Goal: Information Seeking & Learning: Learn about a topic

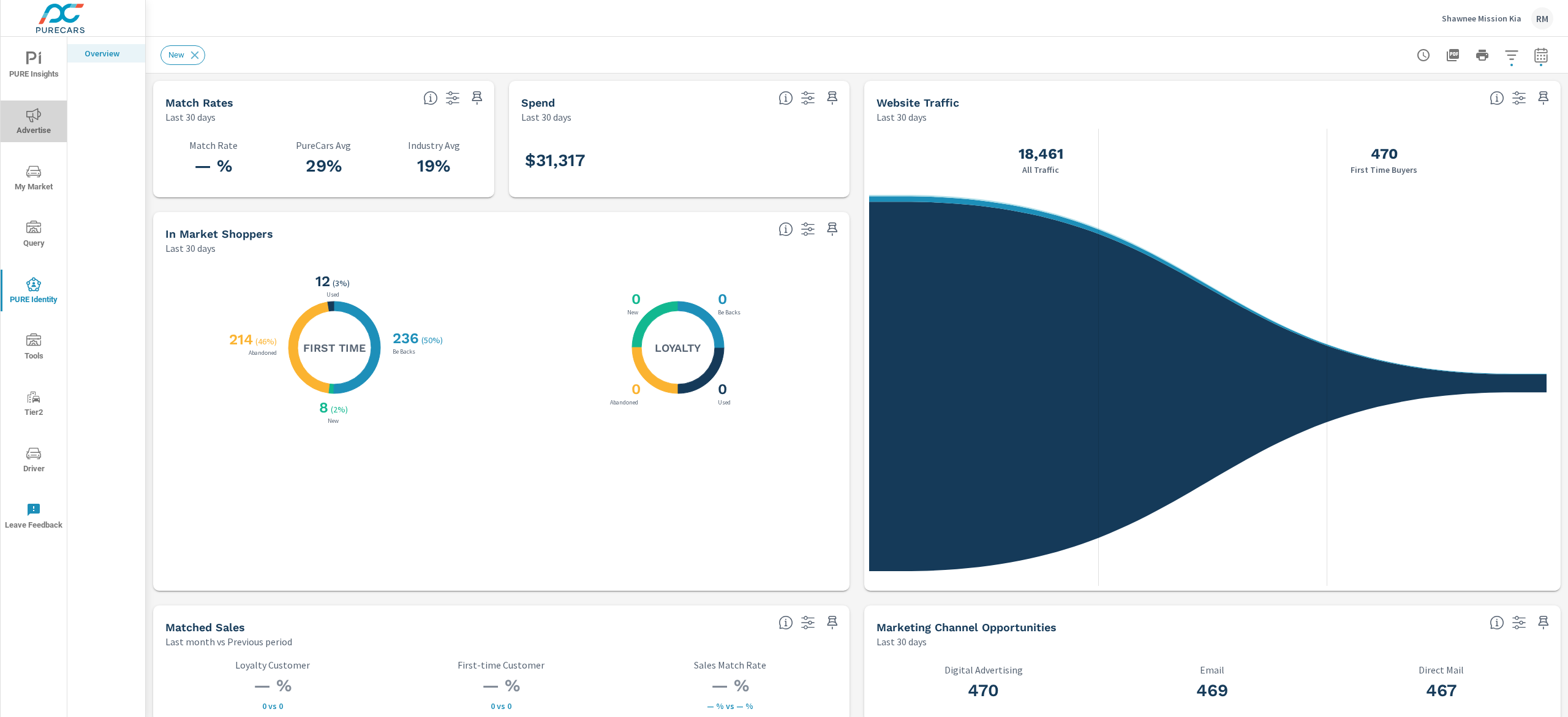
click at [35, 132] on span "Advertise" at bounding box center [33, 123] width 58 height 30
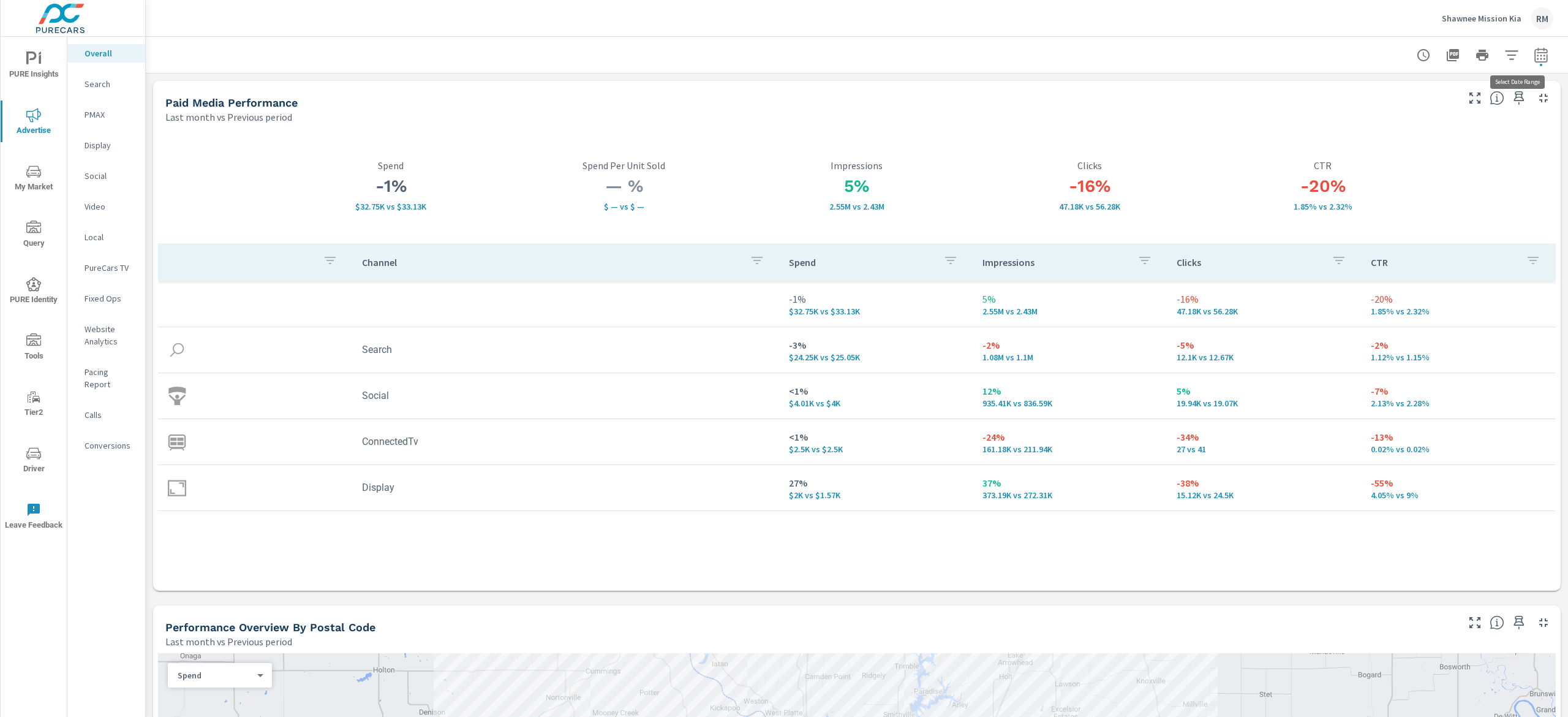
click at [1534, 49] on icon "button" at bounding box center [1540, 54] width 13 height 14
select select "Last month"
select select "Previous period"
click at [1463, 103] on select "Custom [DATE] Last week Last 7 days Last 14 days Last 30 days Last 45 days Last…" at bounding box center [1424, 106] width 122 height 24
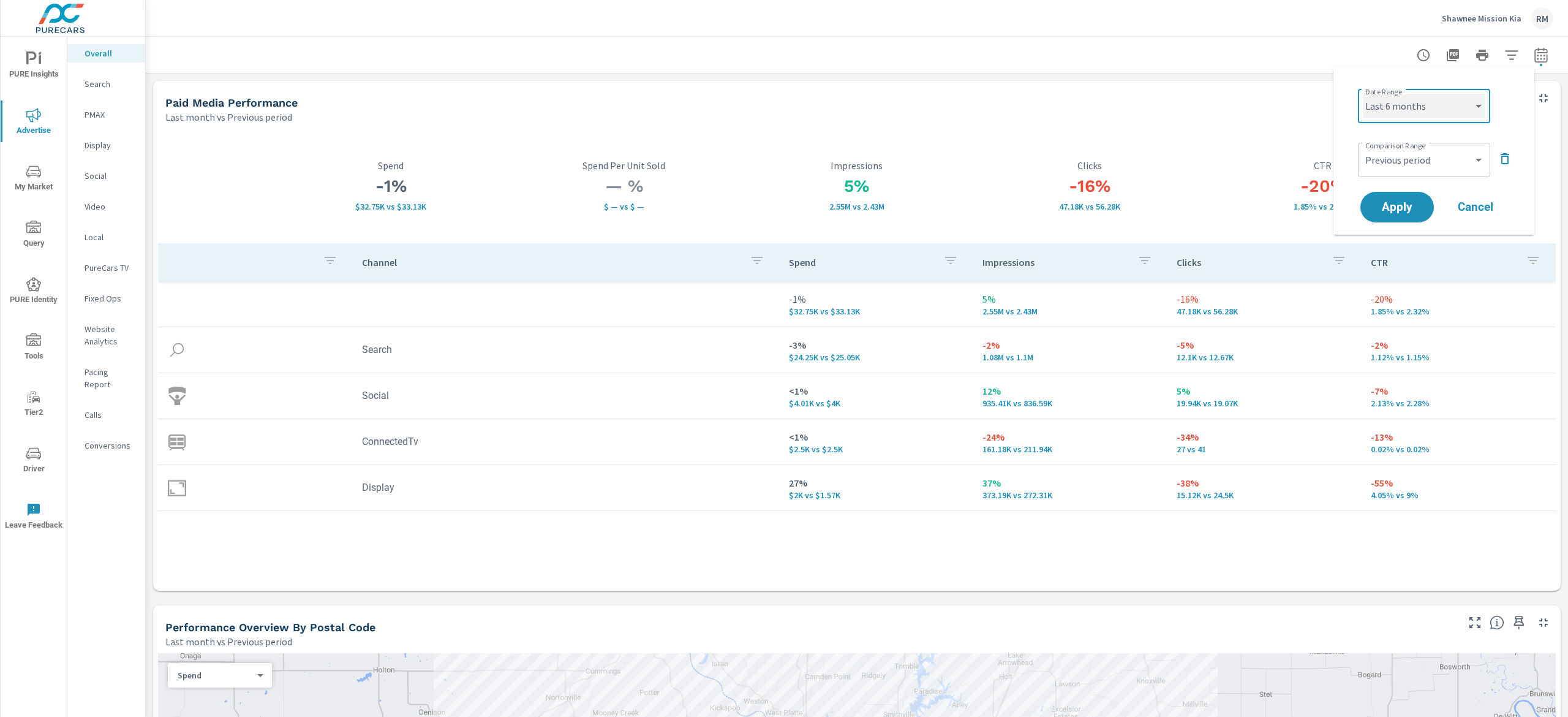
click at [1363, 93] on select "Custom [DATE] Last week Last 7 days Last 14 days Last 30 days Last 45 days Last…" at bounding box center [1424, 106] width 122 height 24
select select "Last 6 months"
click at [1510, 156] on icon "button" at bounding box center [1504, 158] width 14 height 14
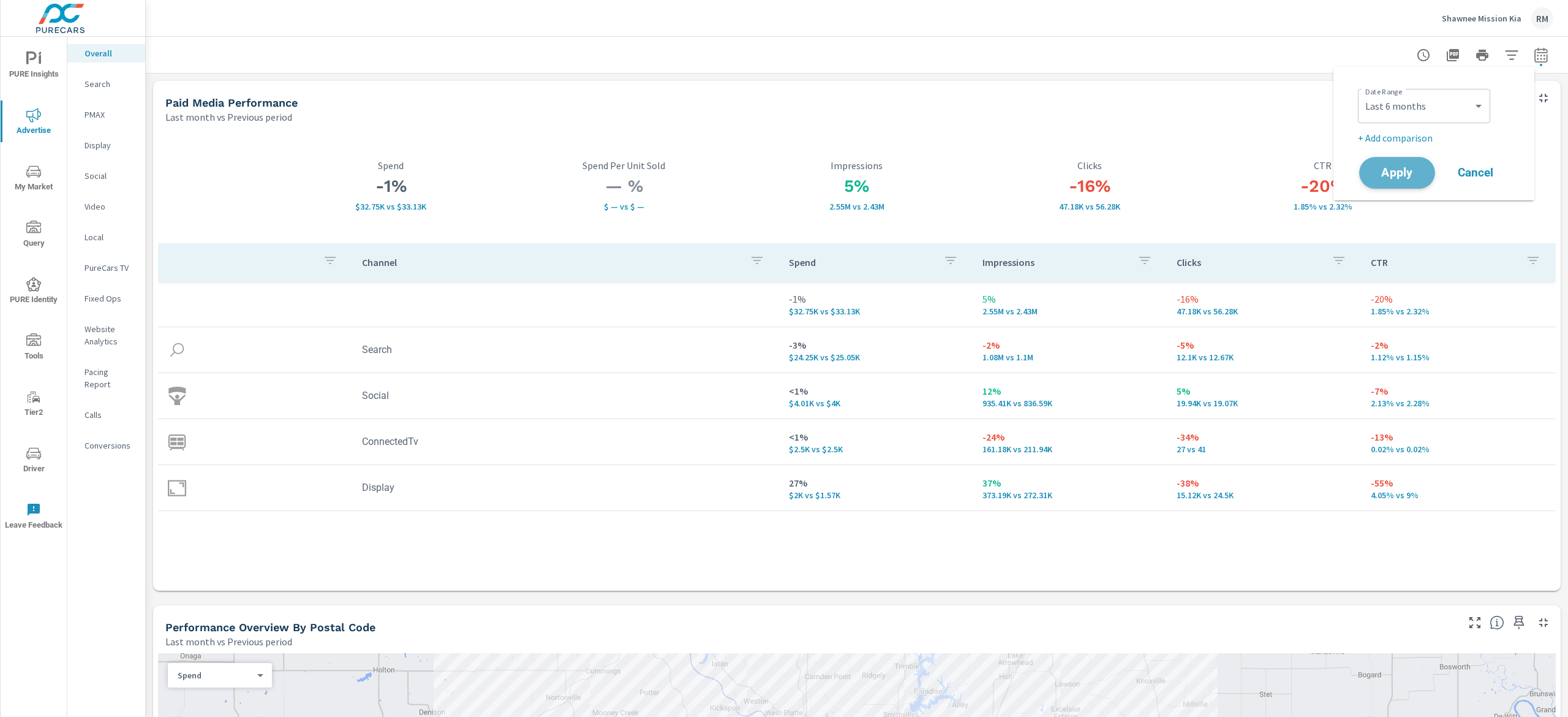
click at [1410, 178] on span "Apply" at bounding box center [1397, 172] width 50 height 11
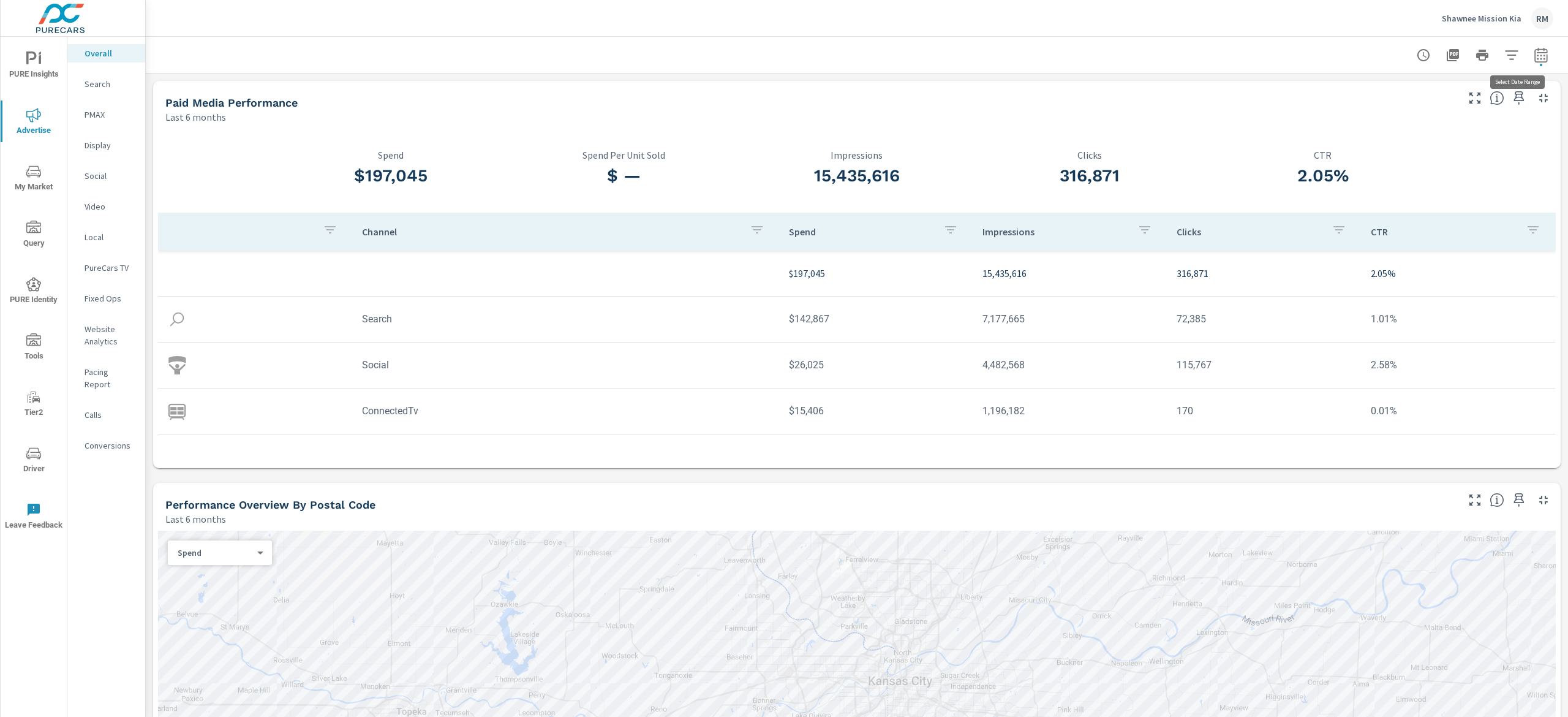
click at [1534, 52] on icon "button" at bounding box center [1540, 54] width 13 height 14
click at [1444, 103] on select "Custom [DATE] Last week Last 7 days Last 14 days Last 30 days Last 45 days Last…" at bounding box center [1424, 106] width 122 height 24
click at [1363, 93] on select "Custom [DATE] Last week Last 7 days Last 14 days Last 30 days Last 45 days Last…" at bounding box center [1424, 106] width 122 height 24
select select "Last 3 months"
click at [1427, 141] on p "+ Add comparison" at bounding box center [1436, 137] width 156 height 14
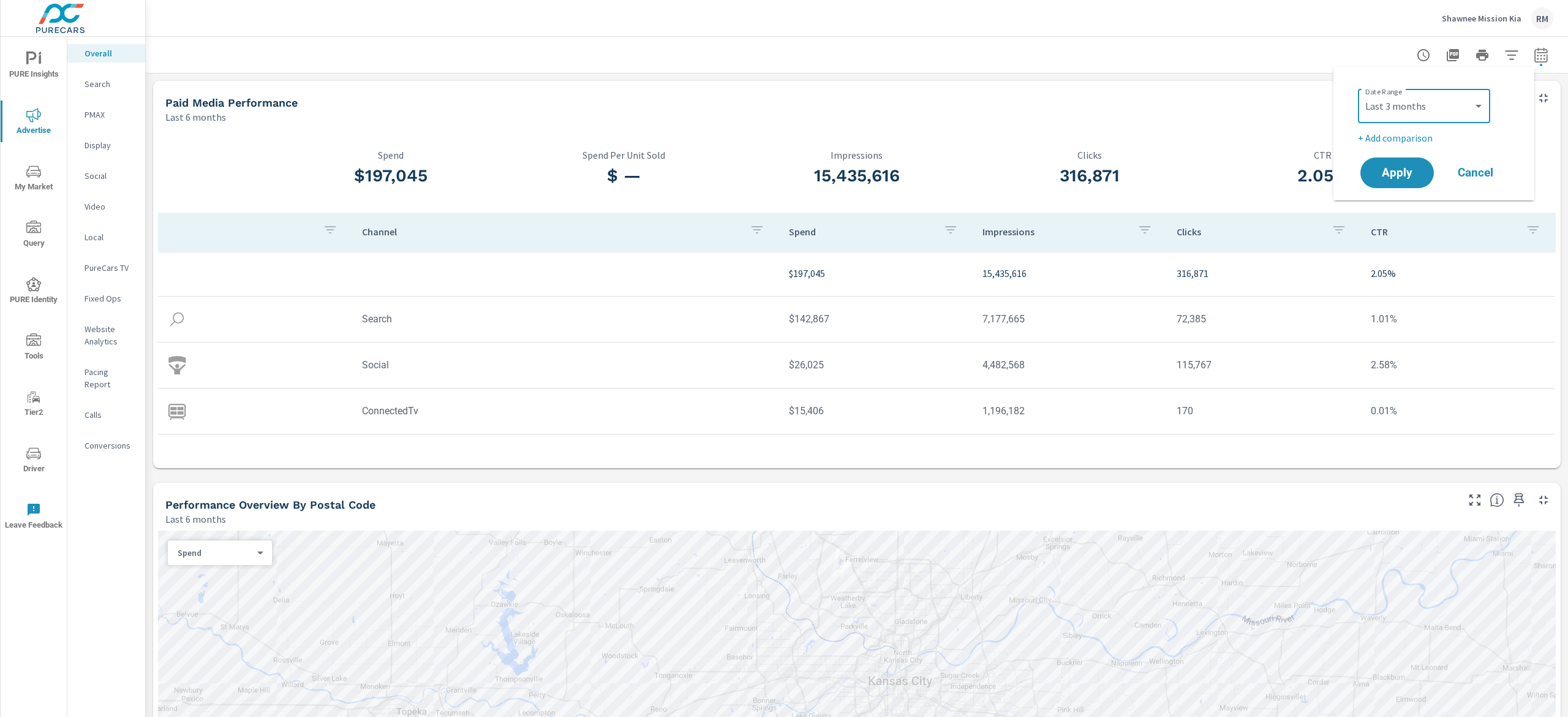
select select "Previous period"
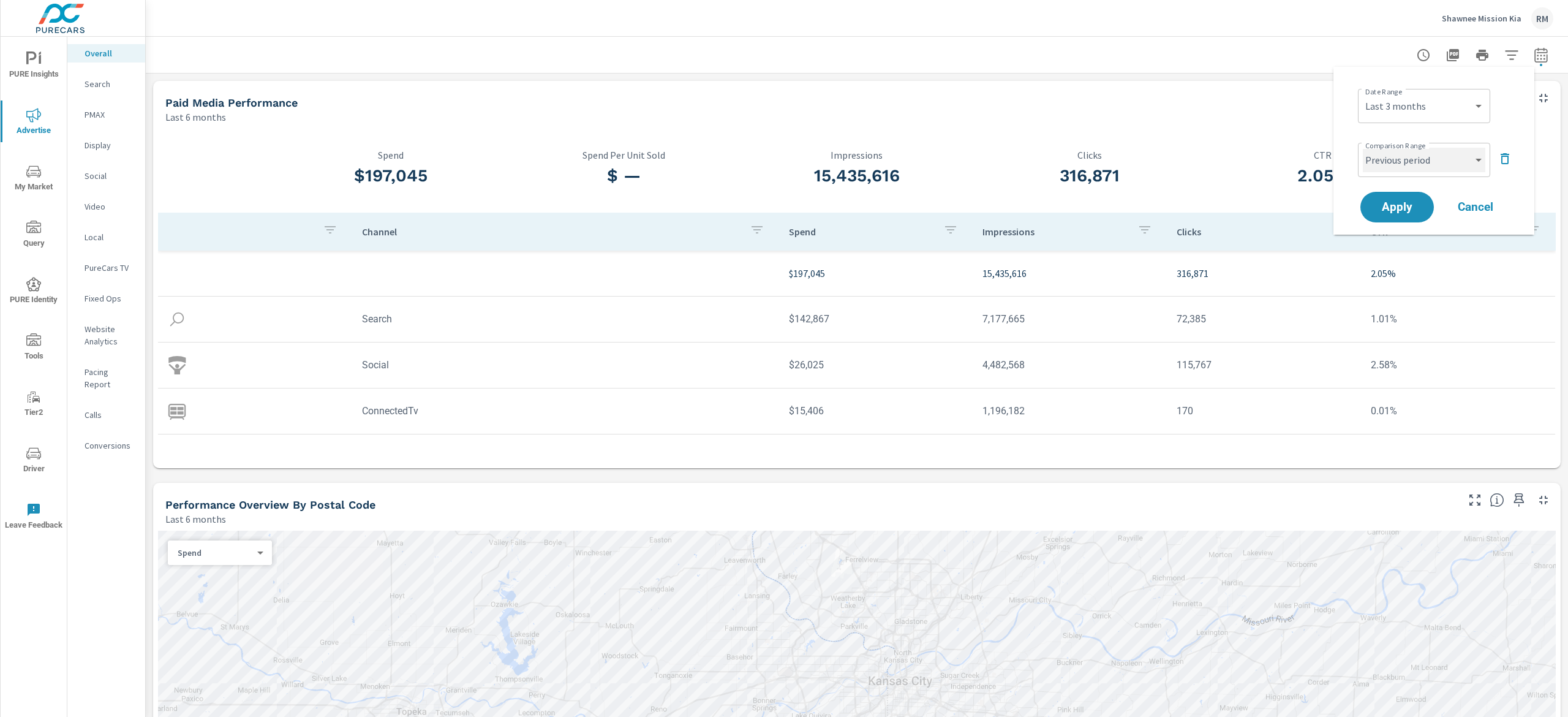
click at [1422, 171] on select "Custom Previous period Previous month Previous year" at bounding box center [1424, 160] width 122 height 24
click at [1423, 166] on select "Custom Previous period Previous month Previous year" at bounding box center [1424, 160] width 122 height 24
click at [1409, 204] on span "Apply" at bounding box center [1397, 207] width 50 height 11
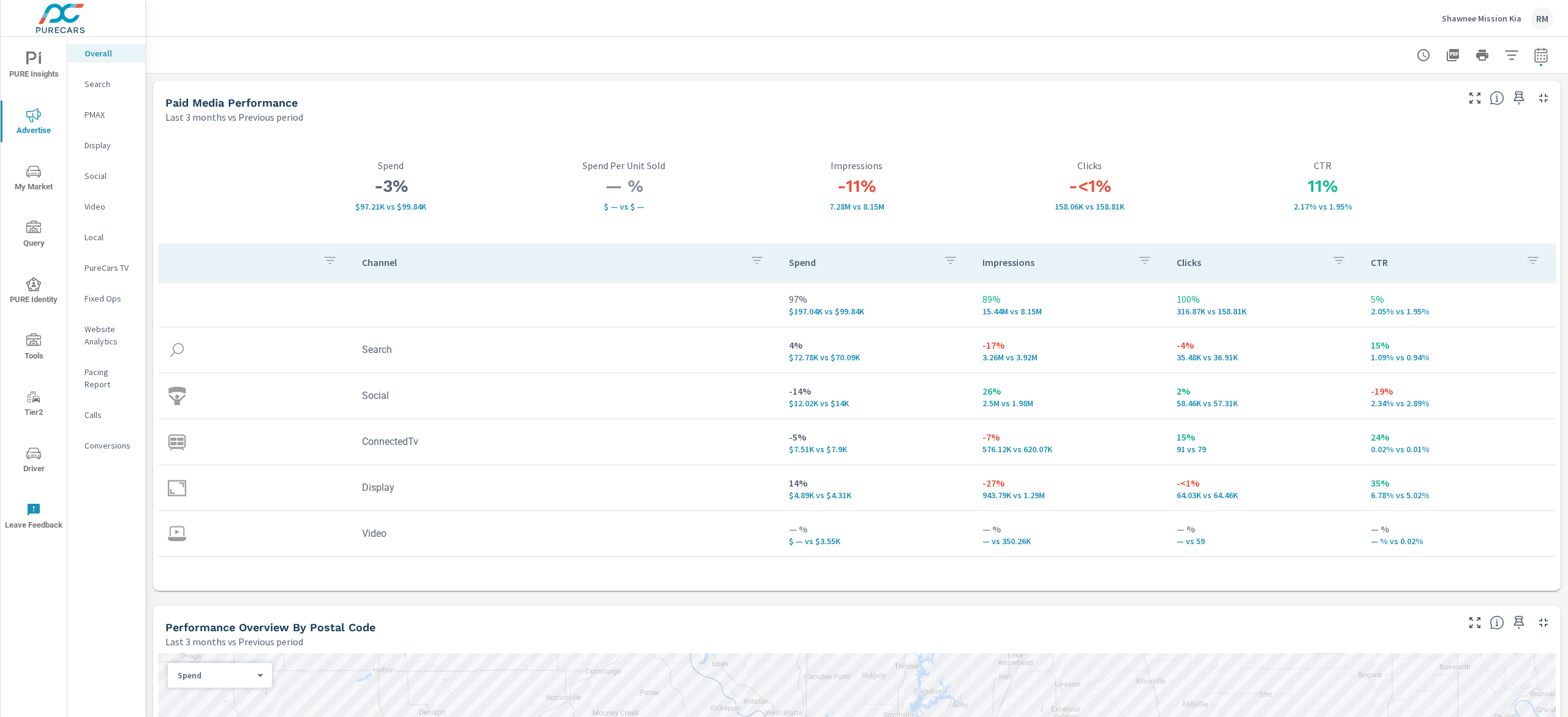
click at [1176, 262] on p "Clicks" at bounding box center [1248, 262] width 145 height 12
click at [1137, 258] on icon "button" at bounding box center [1144, 260] width 14 height 14
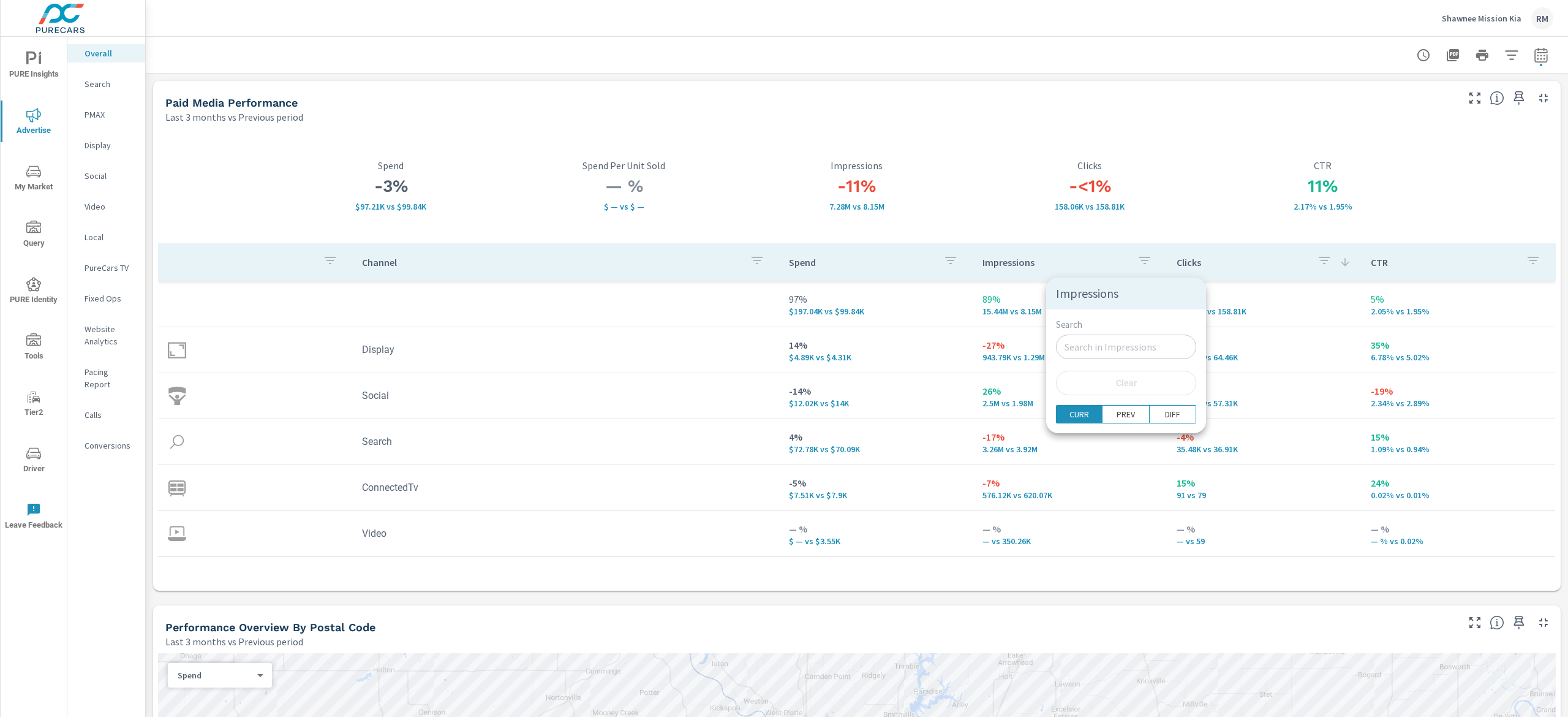
click at [1194, 261] on div at bounding box center [784, 358] width 1568 height 717
click at [93, 201] on p "Video" at bounding box center [109, 207] width 51 height 12
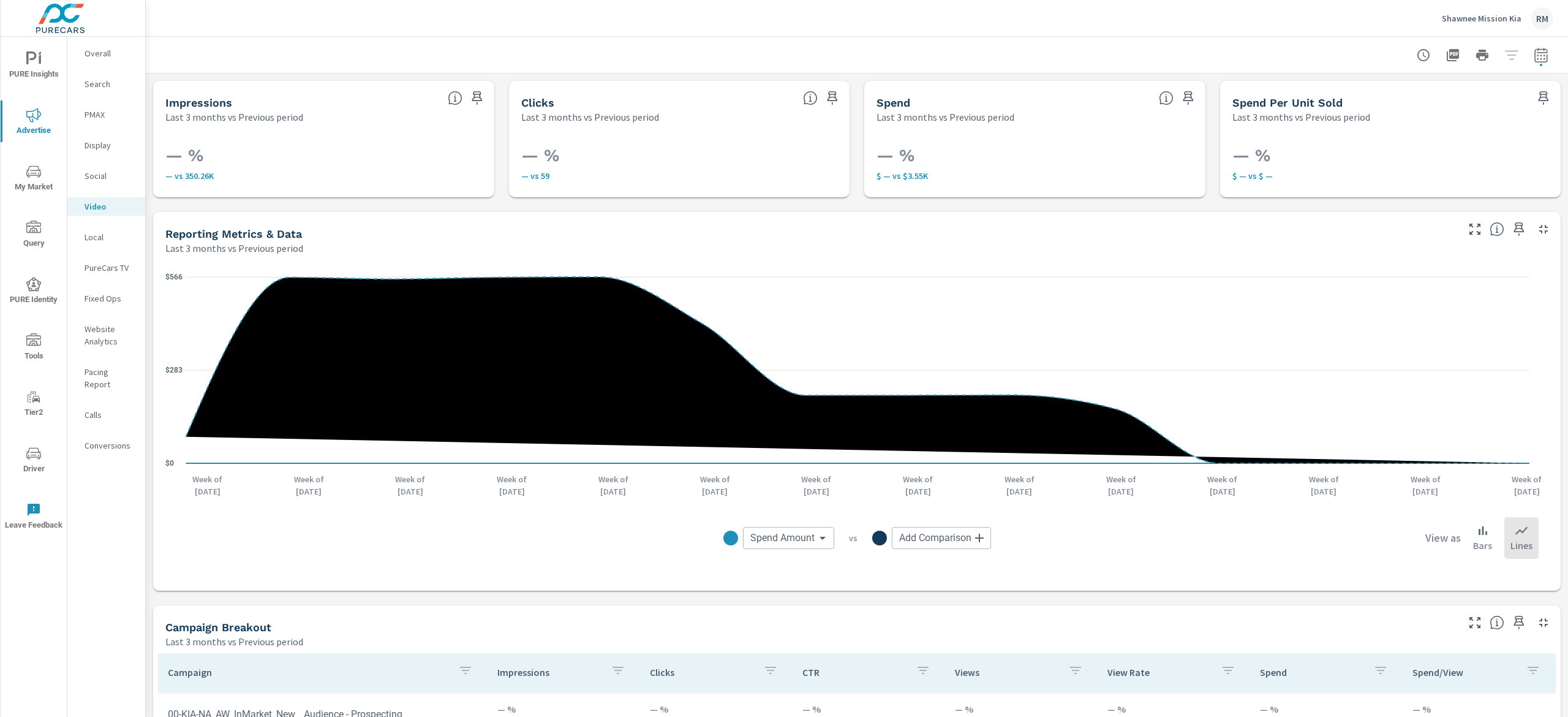
click at [104, 180] on p "Social" at bounding box center [109, 175] width 51 height 12
